Goal: Information Seeking & Learning: Find specific page/section

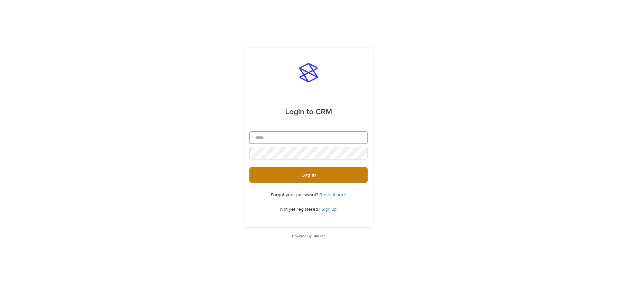
type input "**********"
click at [323, 176] on button "Log in" at bounding box center [308, 174] width 118 height 15
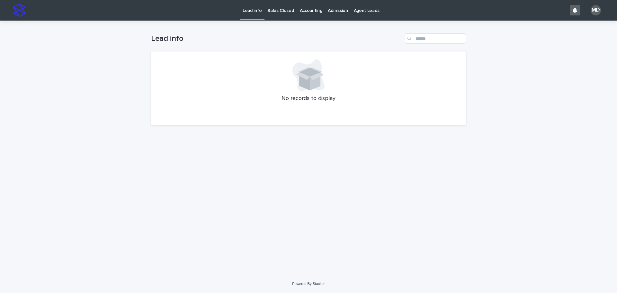
click at [335, 9] on p "Admission" at bounding box center [338, 6] width 20 height 13
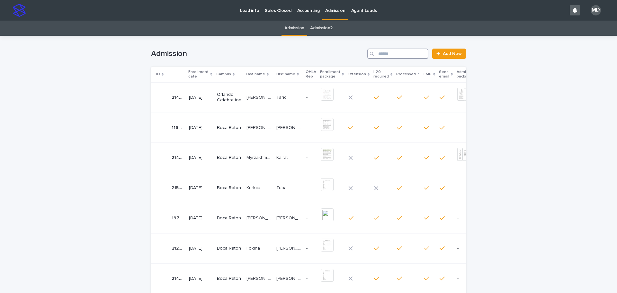
click at [387, 51] on input "Search" at bounding box center [397, 54] width 61 height 10
type input "*******"
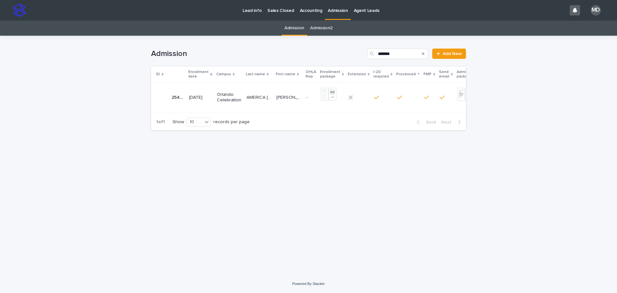
click at [244, 93] on td "AMERICA DA SILVA AMERICA DA SILVA" at bounding box center [259, 97] width 30 height 30
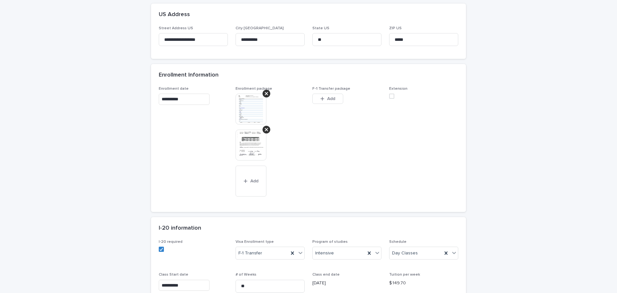
scroll to position [321, 0]
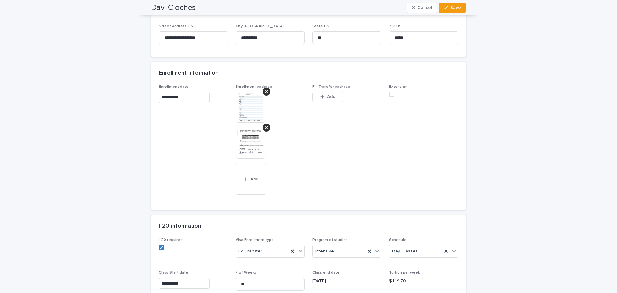
click at [245, 108] on img at bounding box center [251, 107] width 31 height 31
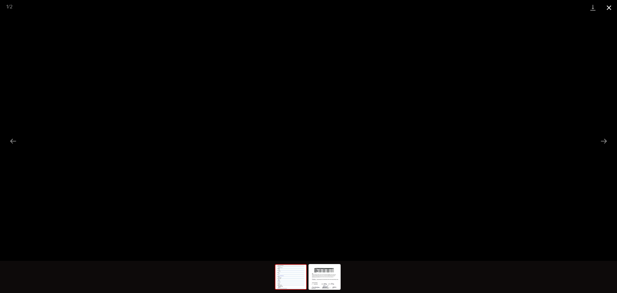
click at [607, 10] on button "Close gallery" at bounding box center [609, 7] width 16 height 15
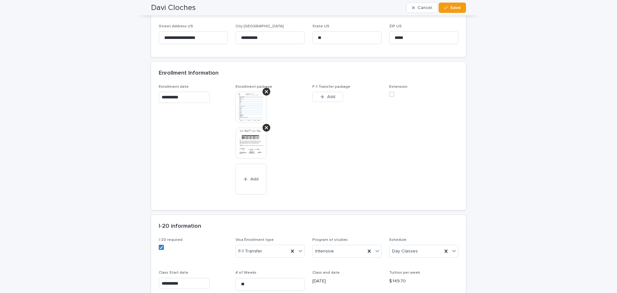
click at [359, 157] on span "F-1 Transfer package This file cannot be opened Download File Add" at bounding box center [346, 144] width 69 height 118
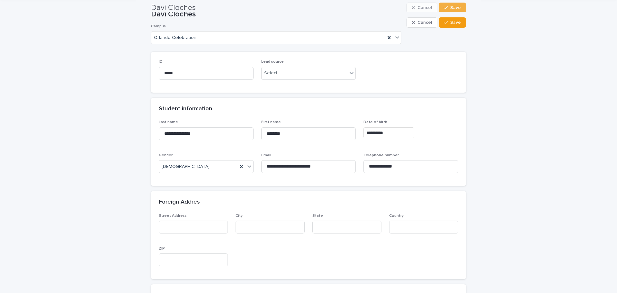
scroll to position [0, 0]
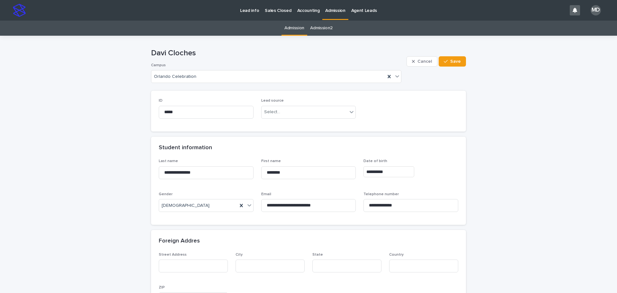
click at [333, 6] on p "Admission" at bounding box center [335, 6] width 20 height 13
